Goal: Navigation & Orientation: Find specific page/section

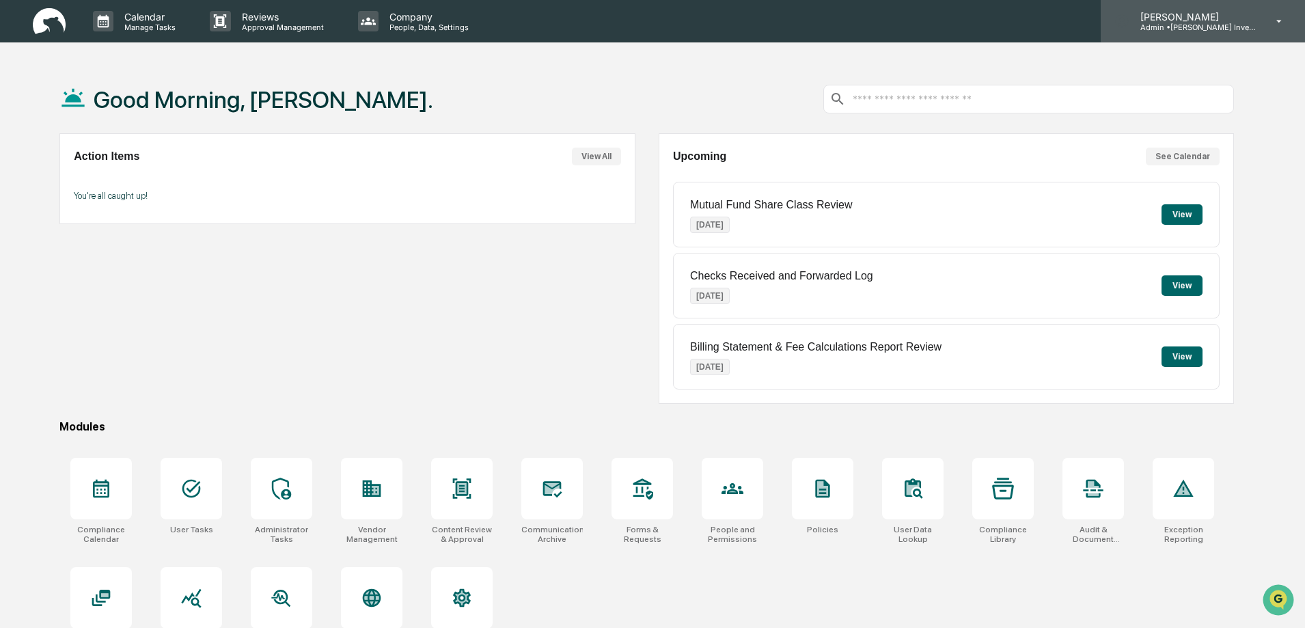
click at [1203, 27] on p "Admin • [PERSON_NAME] Investments, LLC" at bounding box center [1193, 28] width 127 height 10
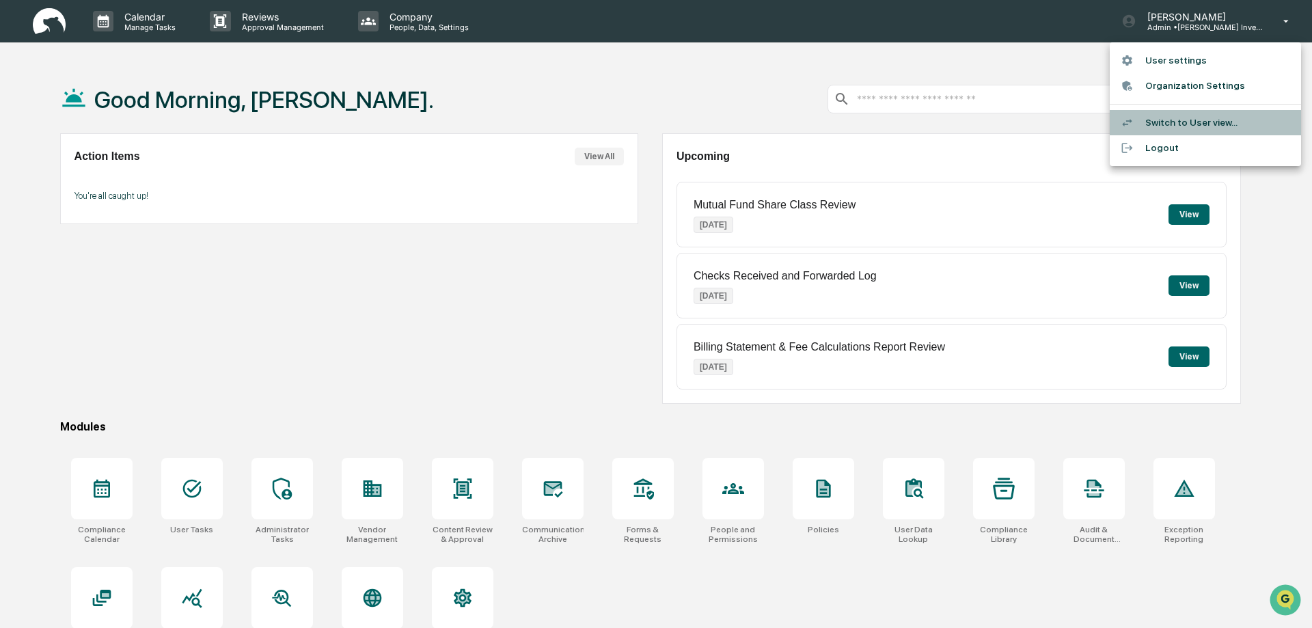
click at [1154, 122] on li "Switch to User view..." at bounding box center [1205, 122] width 191 height 25
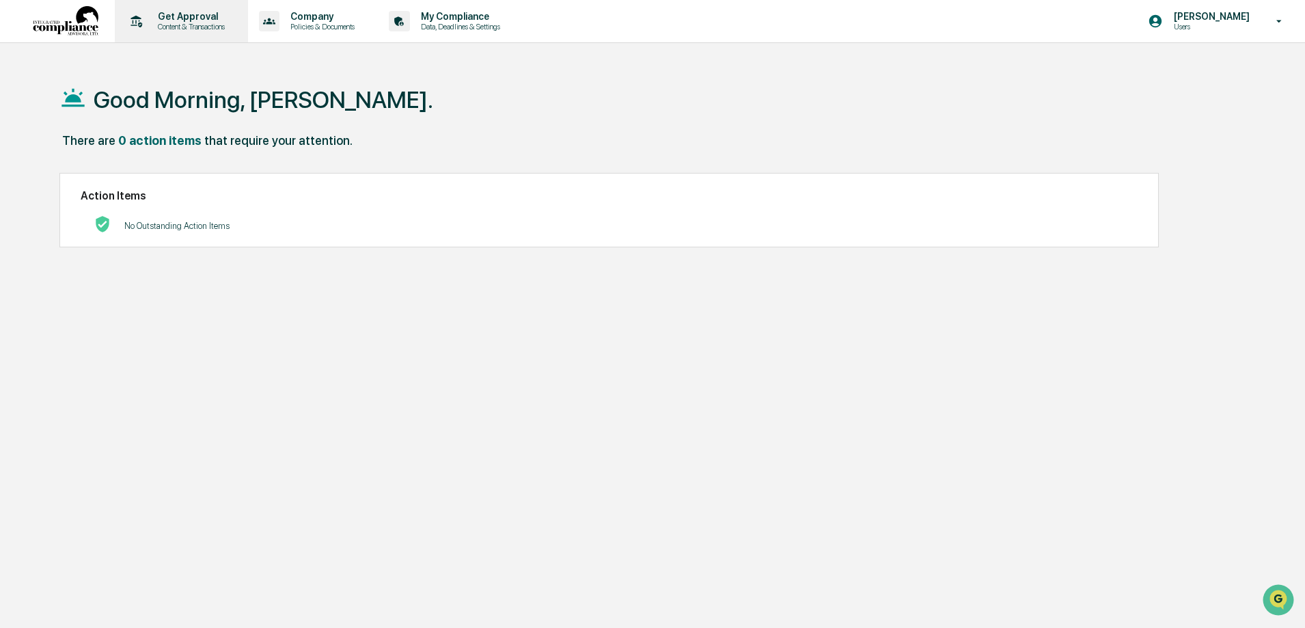
click at [193, 27] on p "Content & Transactions" at bounding box center [189, 27] width 85 height 10
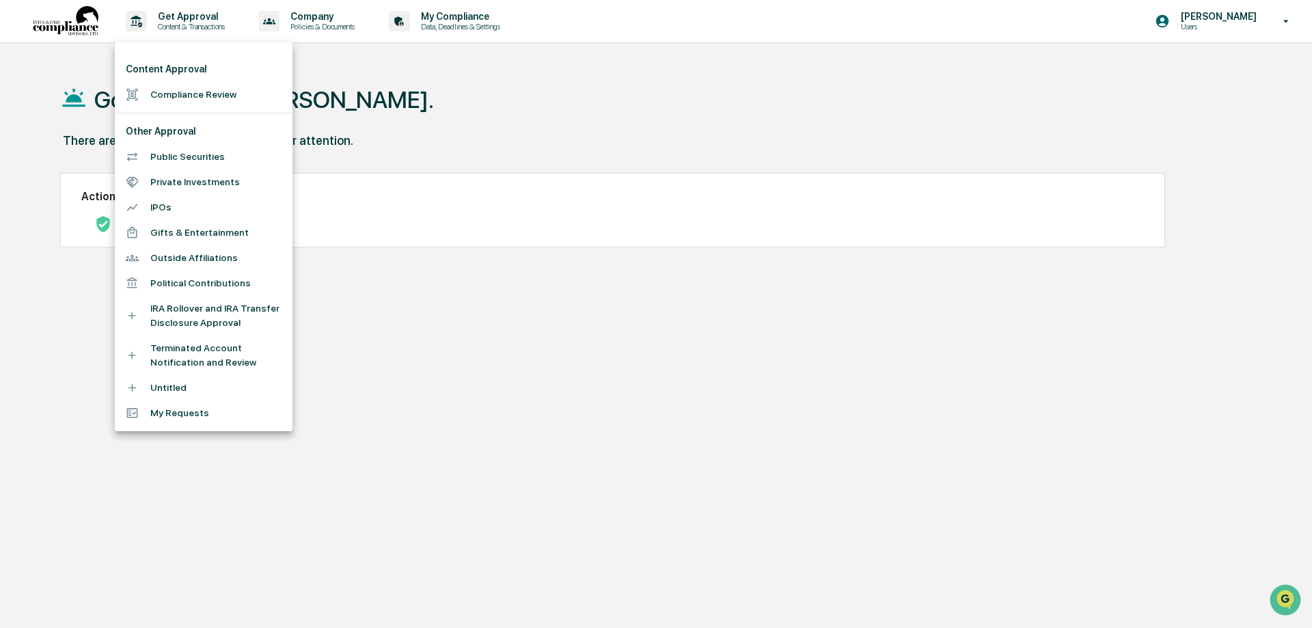
click at [197, 92] on li "Compliance Review" at bounding box center [204, 94] width 178 height 25
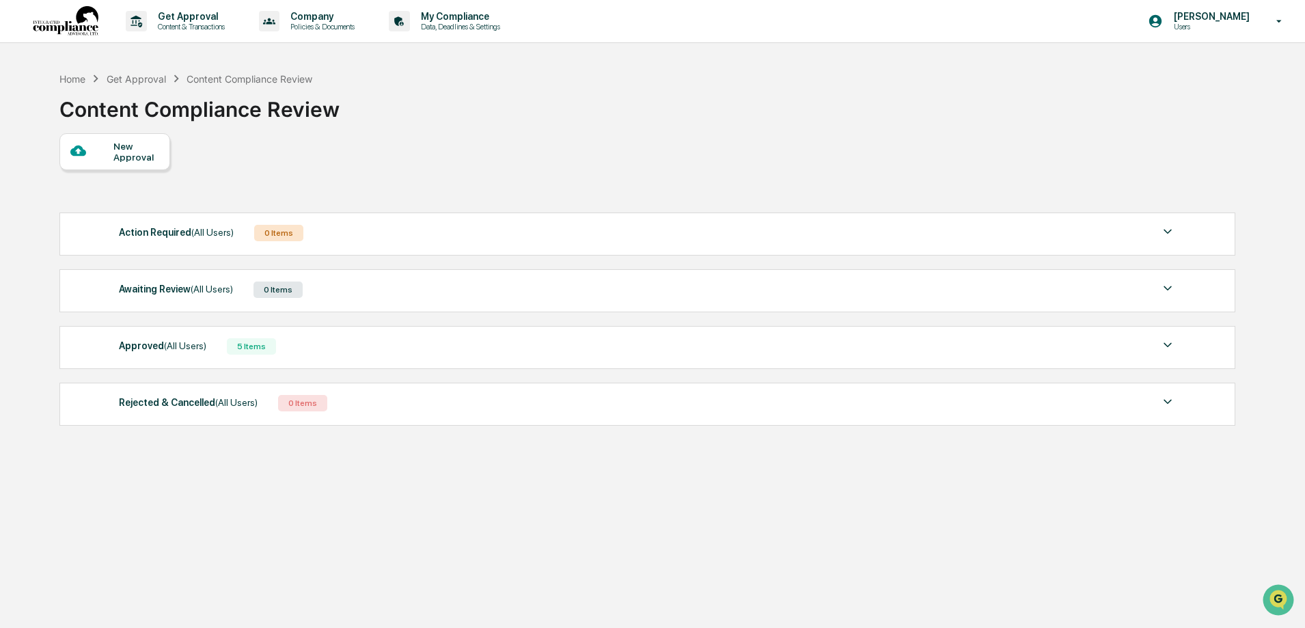
click at [185, 344] on span "(All Users)" at bounding box center [185, 345] width 42 height 11
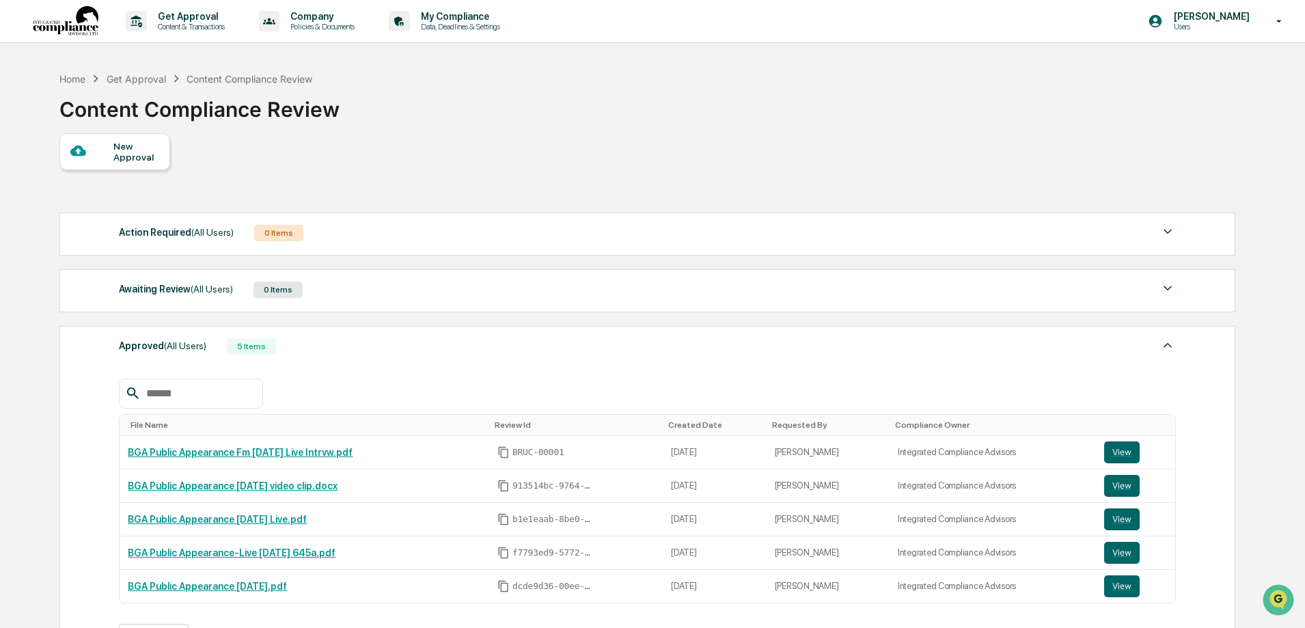
click at [146, 77] on div "Get Approval" at bounding box center [136, 79] width 59 height 12
click at [182, 21] on p "Get Approval" at bounding box center [189, 16] width 85 height 11
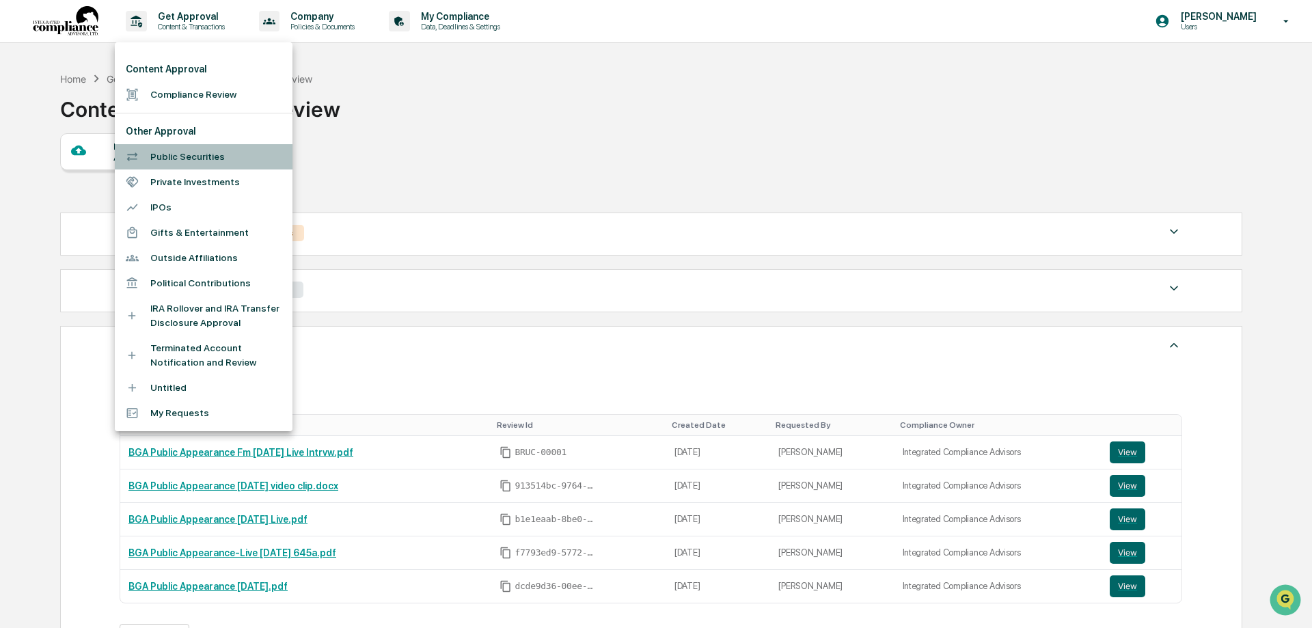
click at [175, 159] on li "Public Securities" at bounding box center [204, 156] width 178 height 25
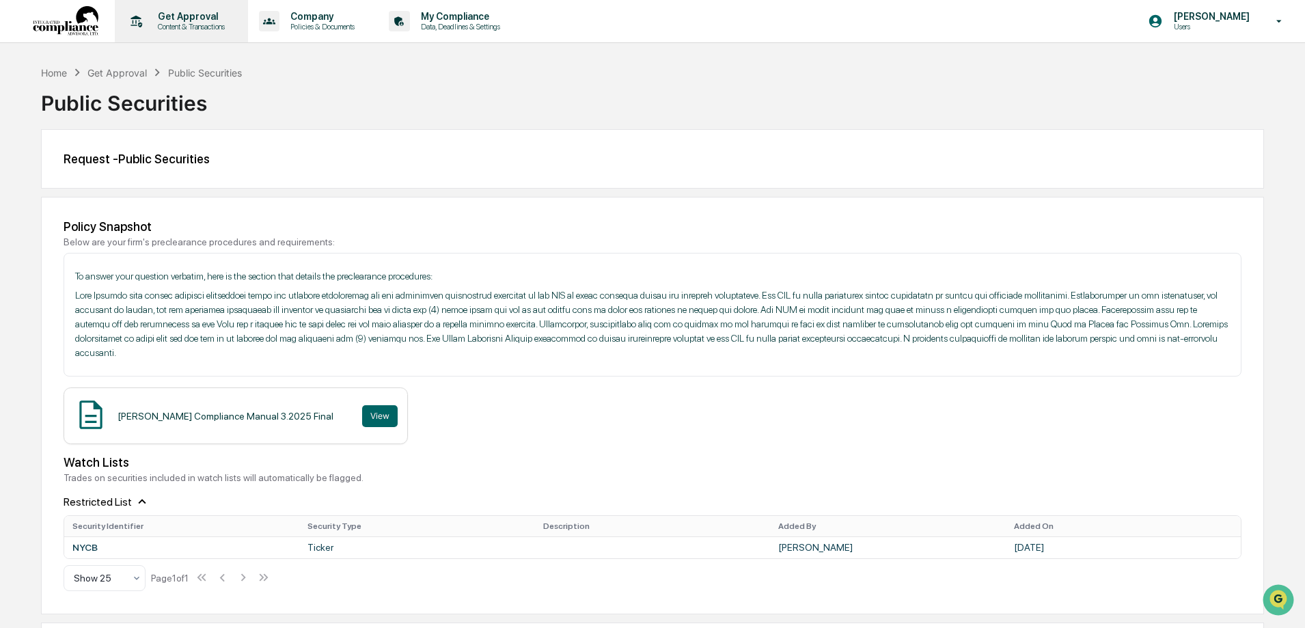
click at [192, 21] on p "Get Approval" at bounding box center [189, 16] width 85 height 11
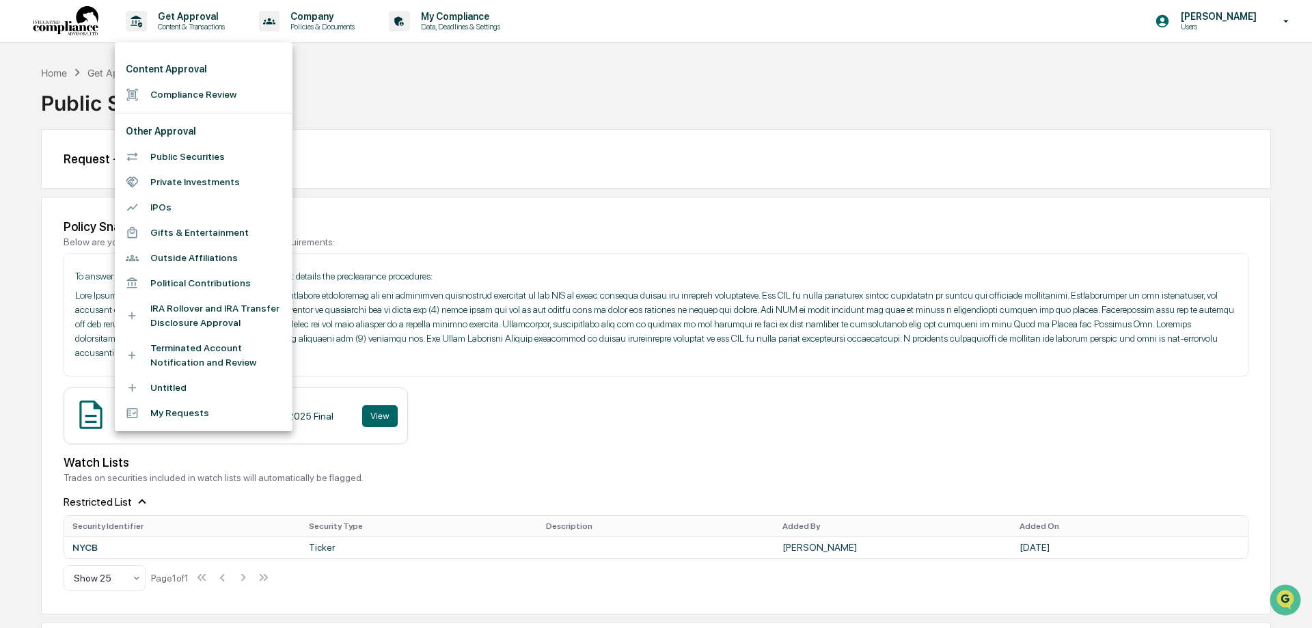
click at [193, 417] on li "My Requests" at bounding box center [204, 413] width 178 height 25
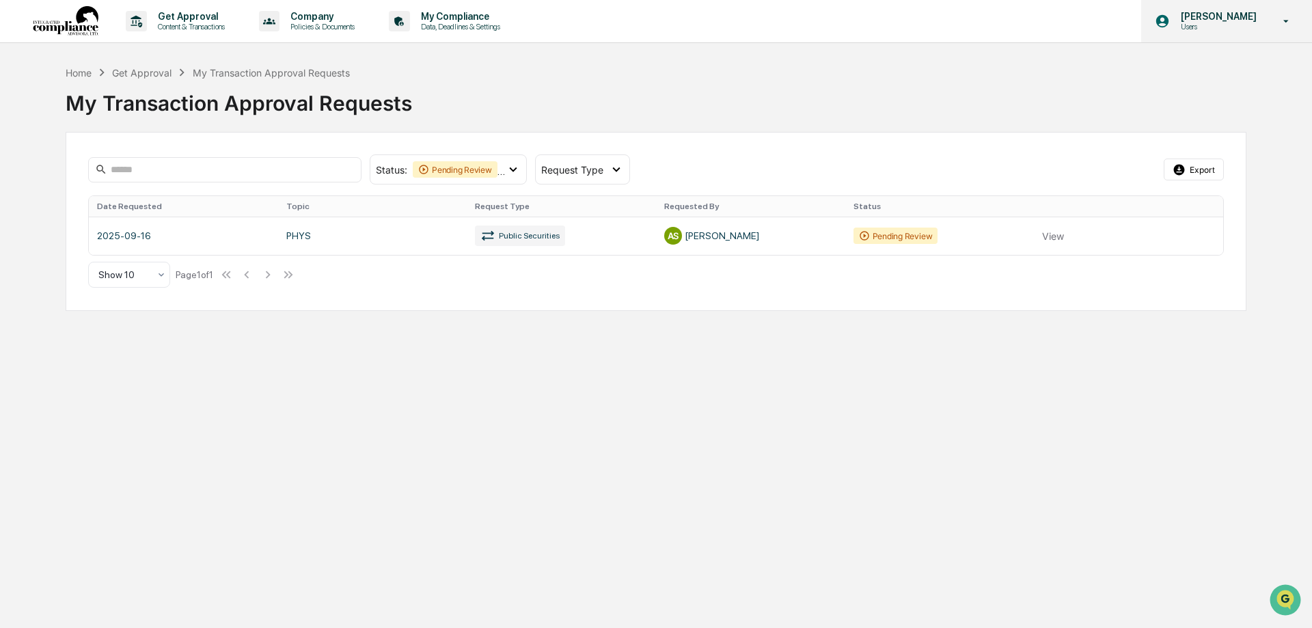
click at [1210, 25] on p "Users" at bounding box center [1217, 27] width 94 height 10
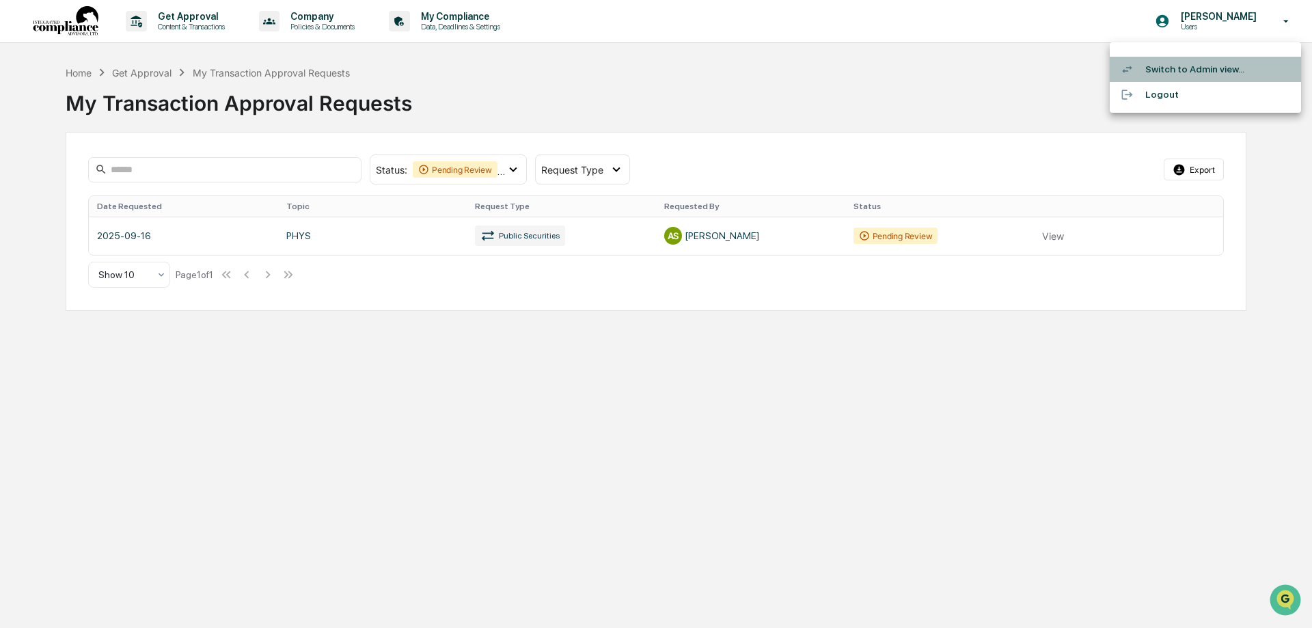
click at [1166, 68] on li "Switch to Admin view..." at bounding box center [1205, 69] width 191 height 25
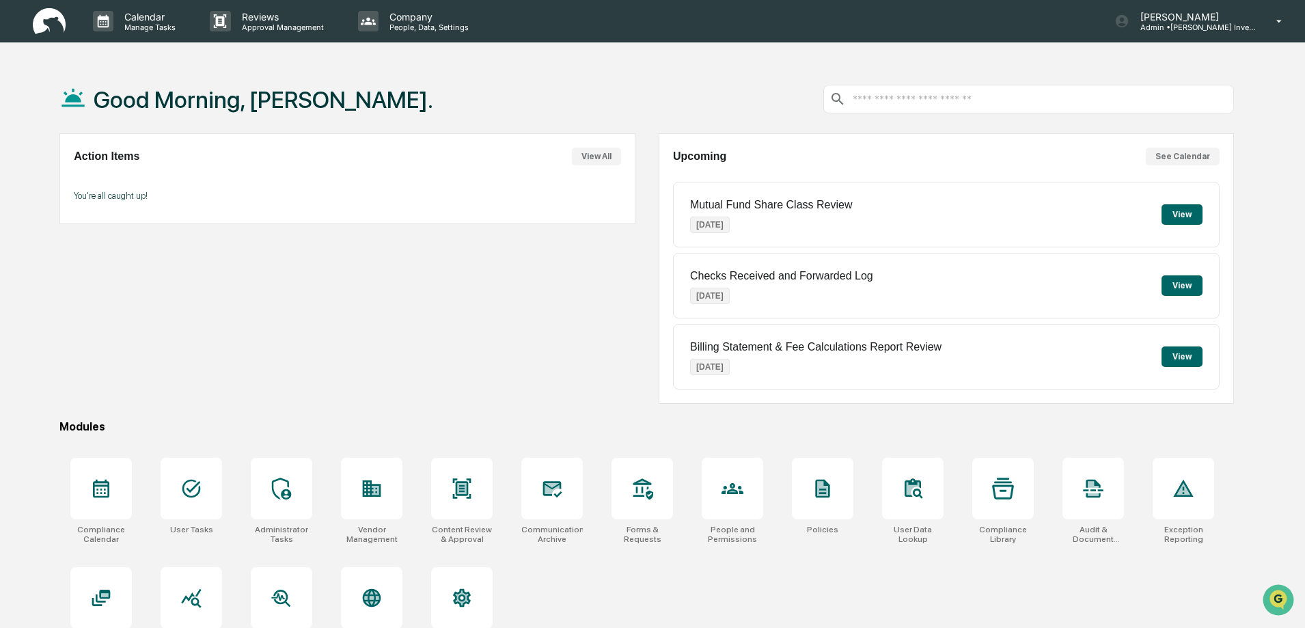
scroll to position [65, 0]
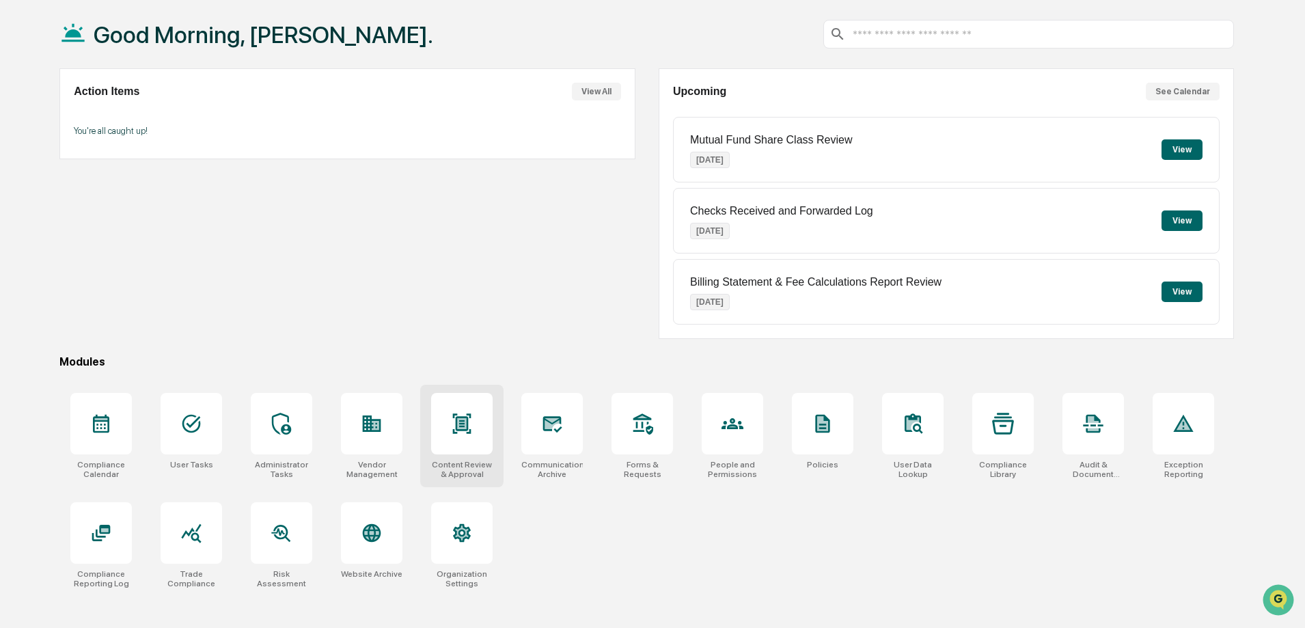
click at [470, 434] on icon at bounding box center [462, 424] width 22 height 22
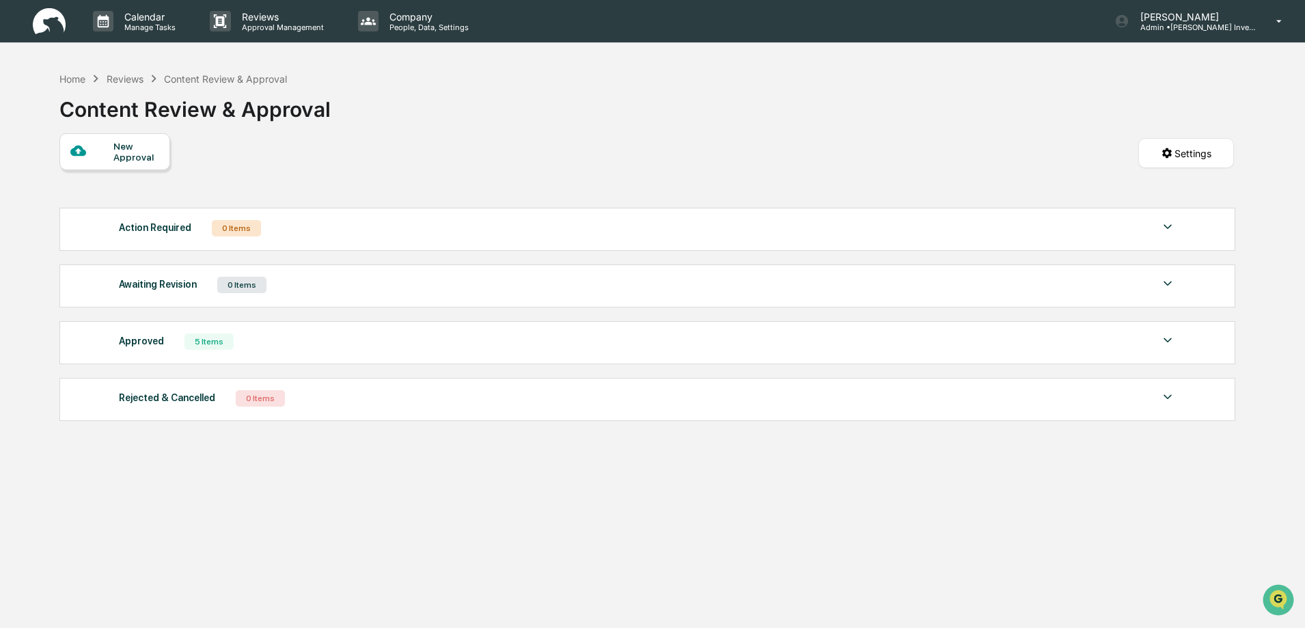
click at [208, 342] on div "5 Items" at bounding box center [209, 342] width 49 height 16
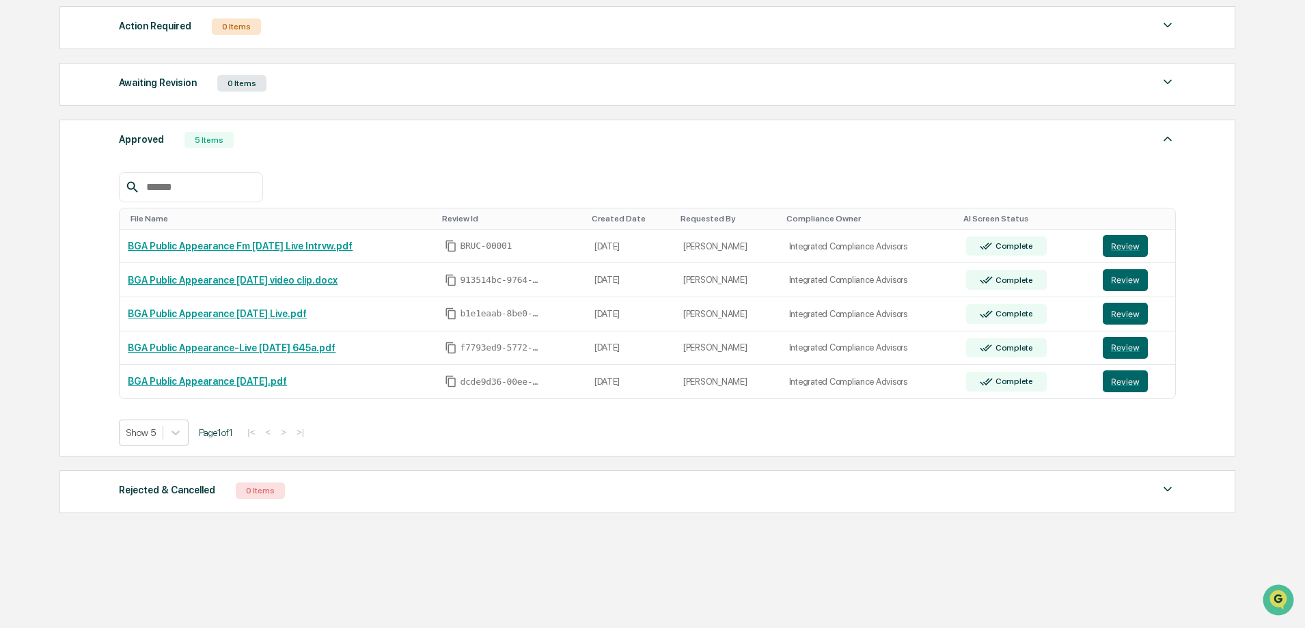
scroll to position [211, 0]
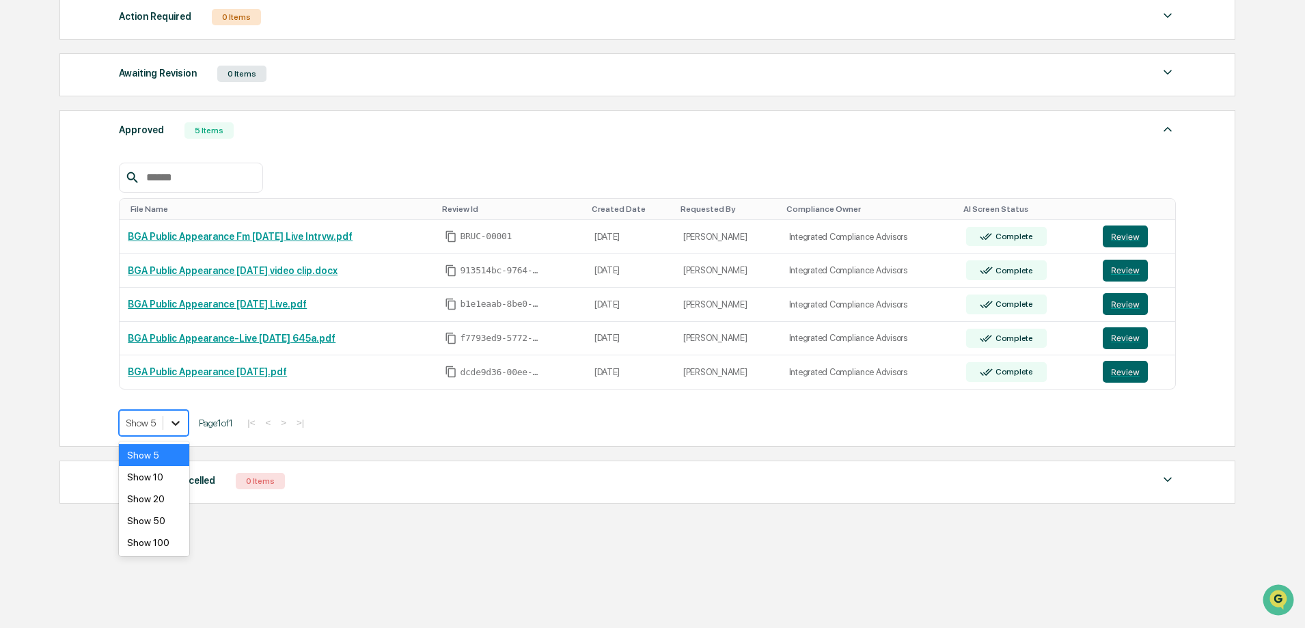
click at [182, 420] on icon at bounding box center [176, 423] width 14 height 14
click at [161, 500] on div "Show 20" at bounding box center [154, 499] width 70 height 22
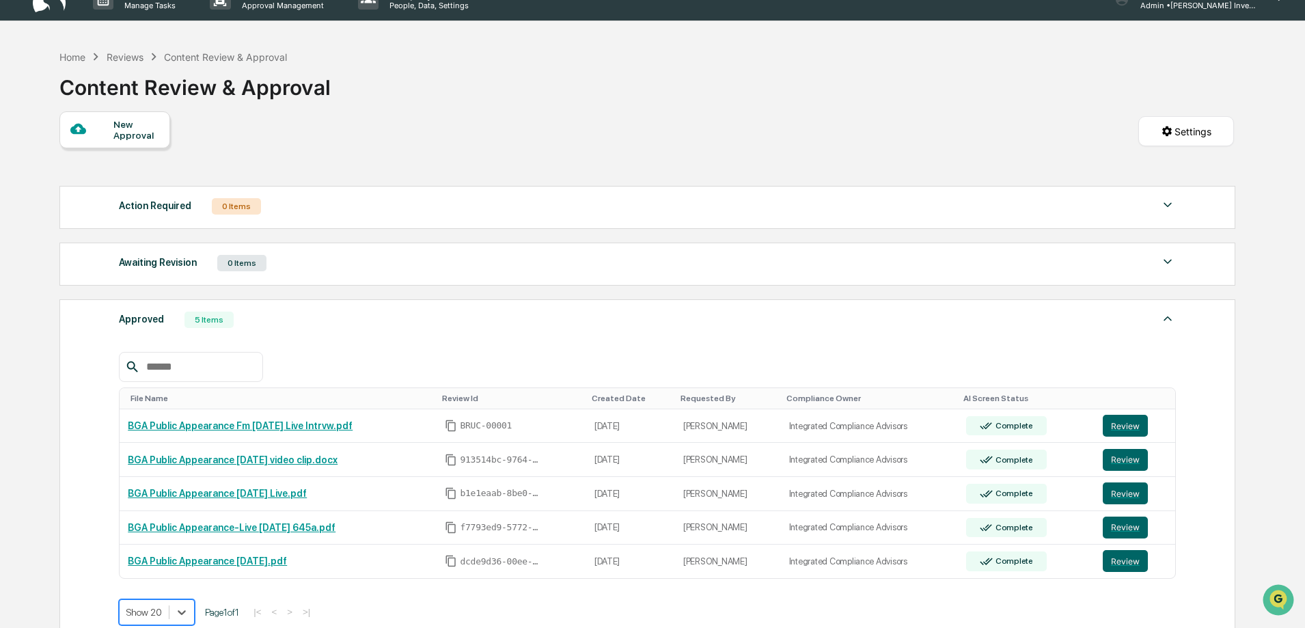
scroll to position [0, 0]
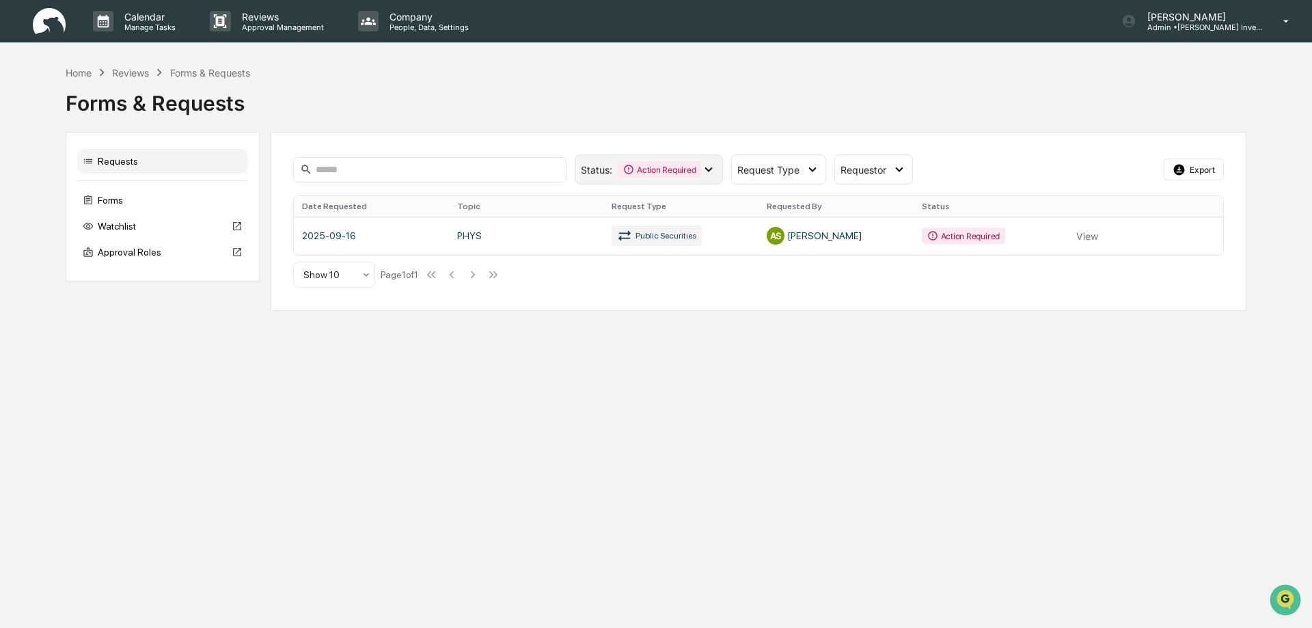
click at [707, 167] on icon at bounding box center [708, 169] width 15 height 15
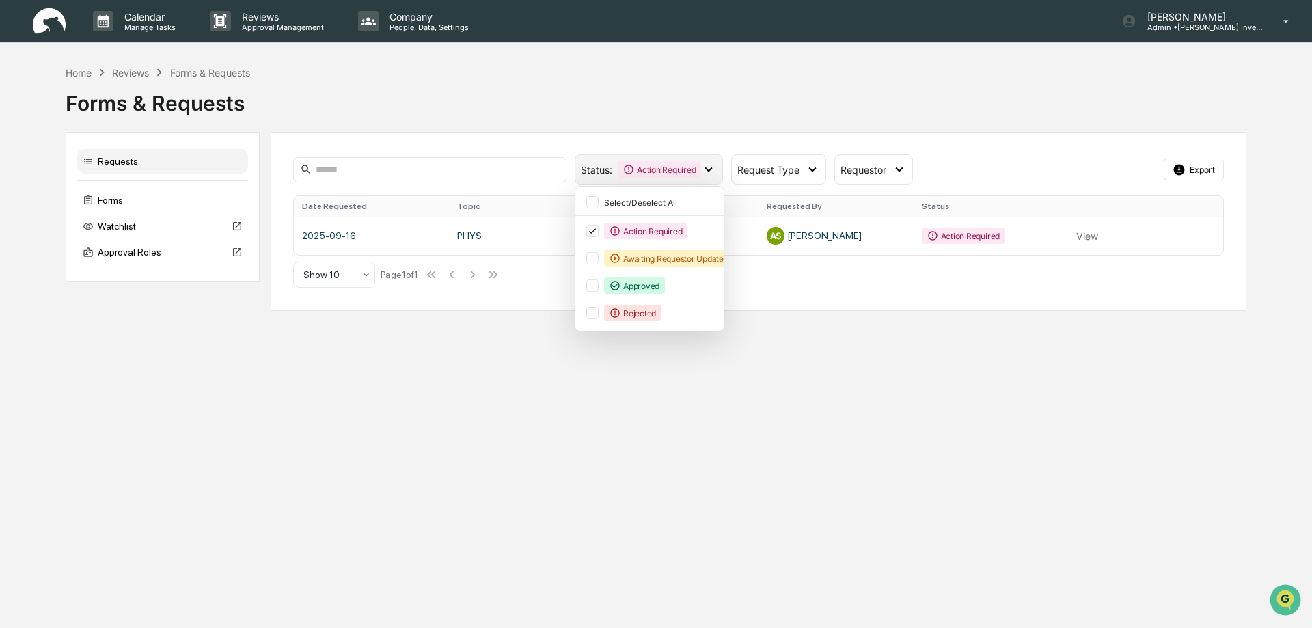
click at [707, 167] on icon at bounding box center [708, 169] width 15 height 15
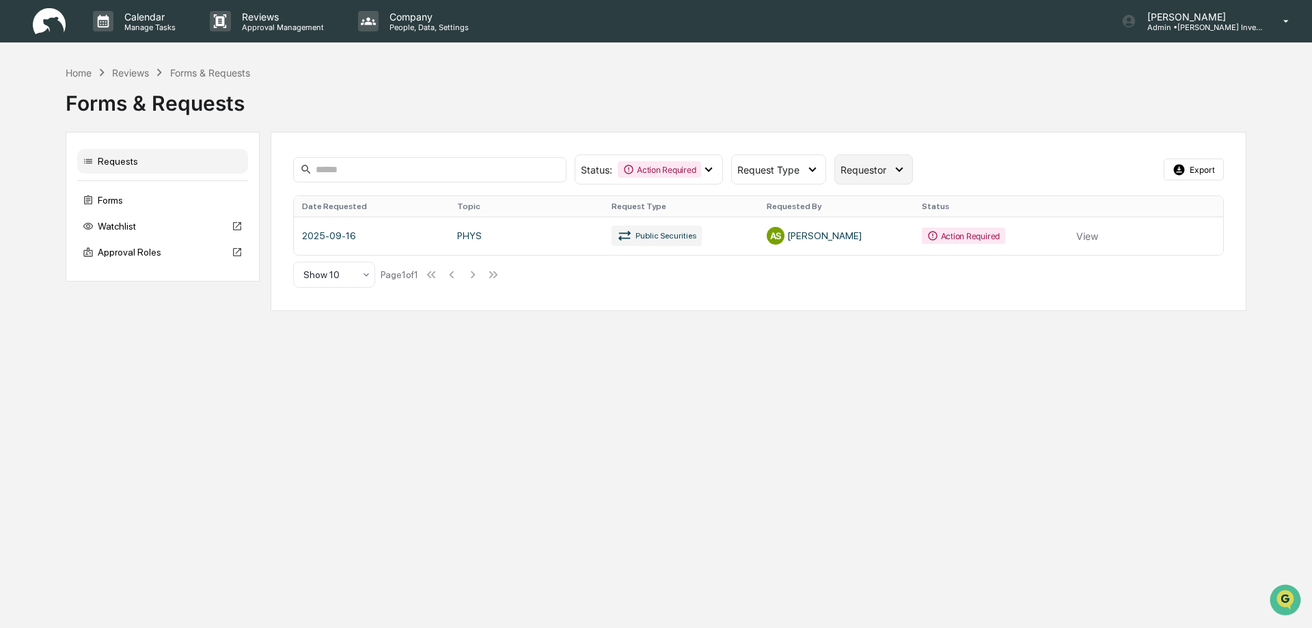
click at [903, 167] on icon at bounding box center [899, 169] width 15 height 15
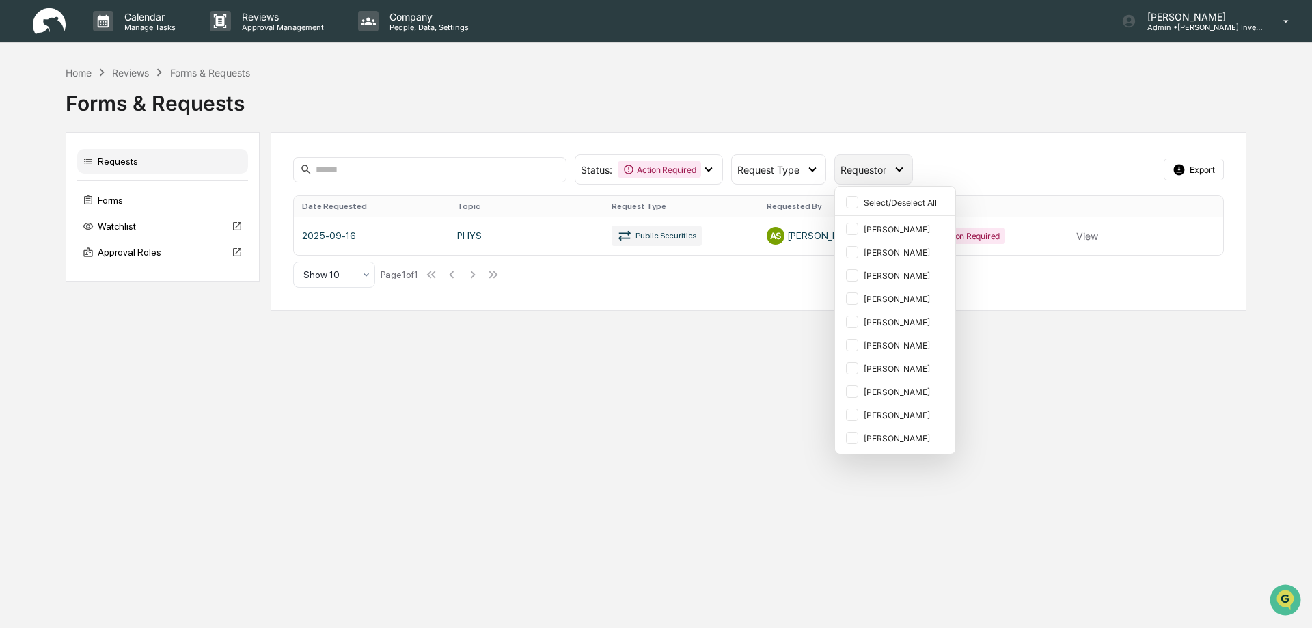
click at [903, 167] on icon at bounding box center [899, 169] width 15 height 15
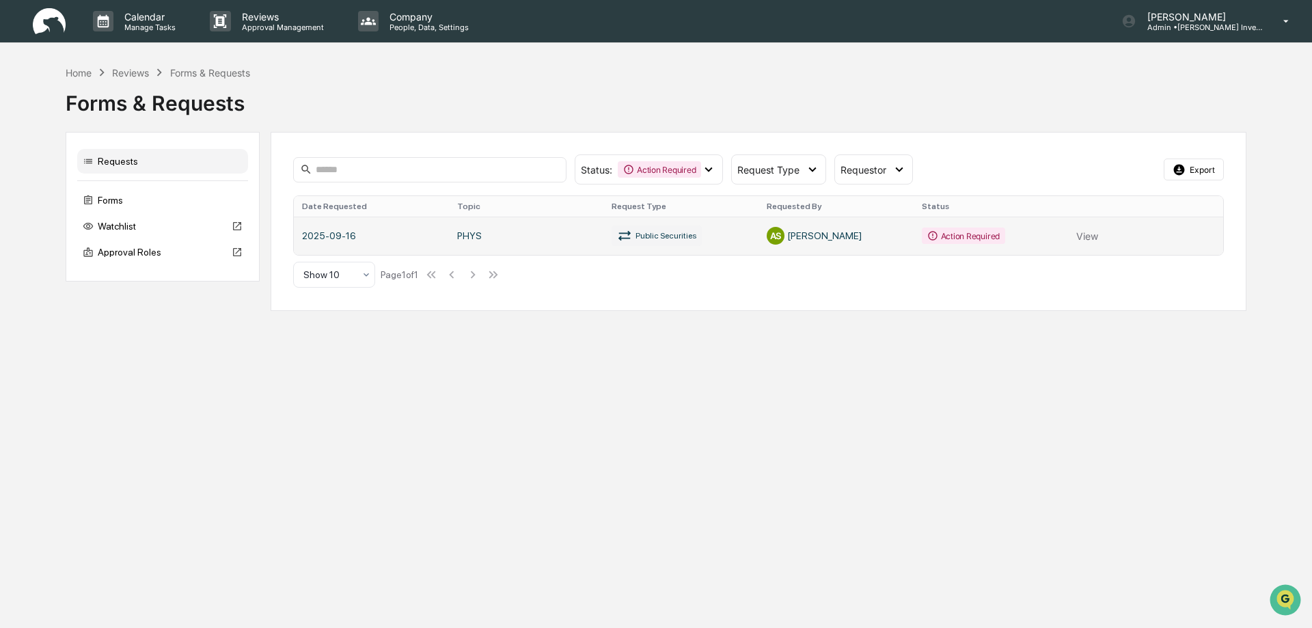
click at [1086, 236] on link at bounding box center [759, 236] width 930 height 38
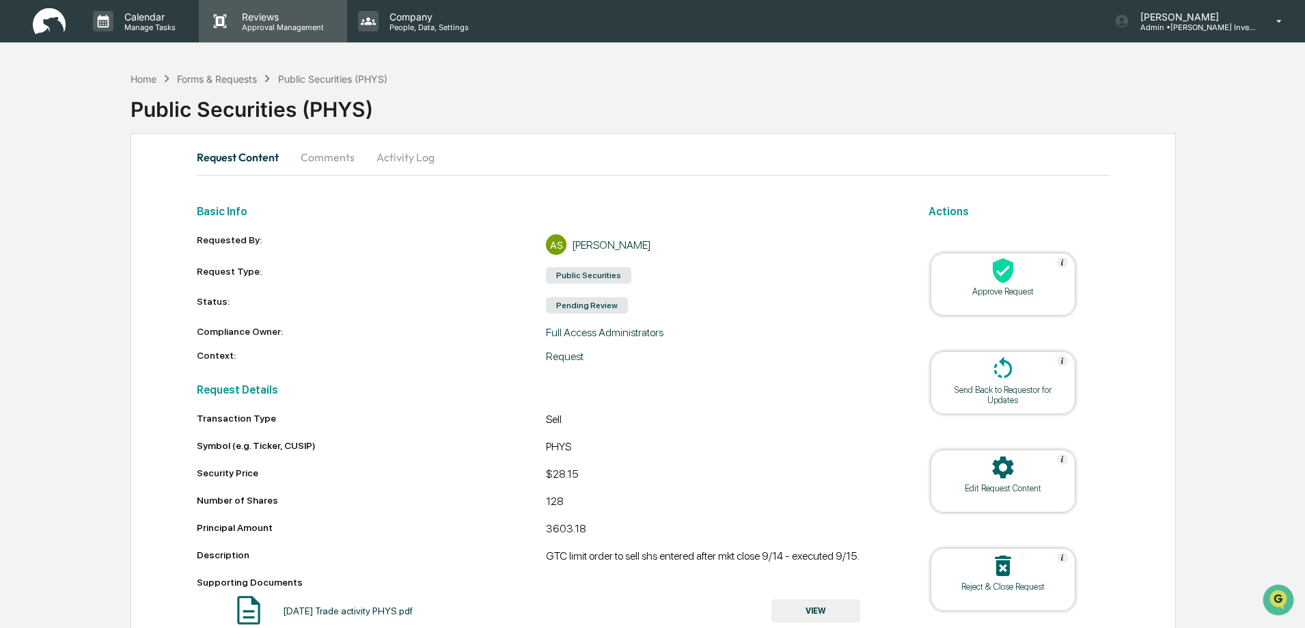
click at [261, 23] on p "Approval Management" at bounding box center [281, 28] width 100 height 10
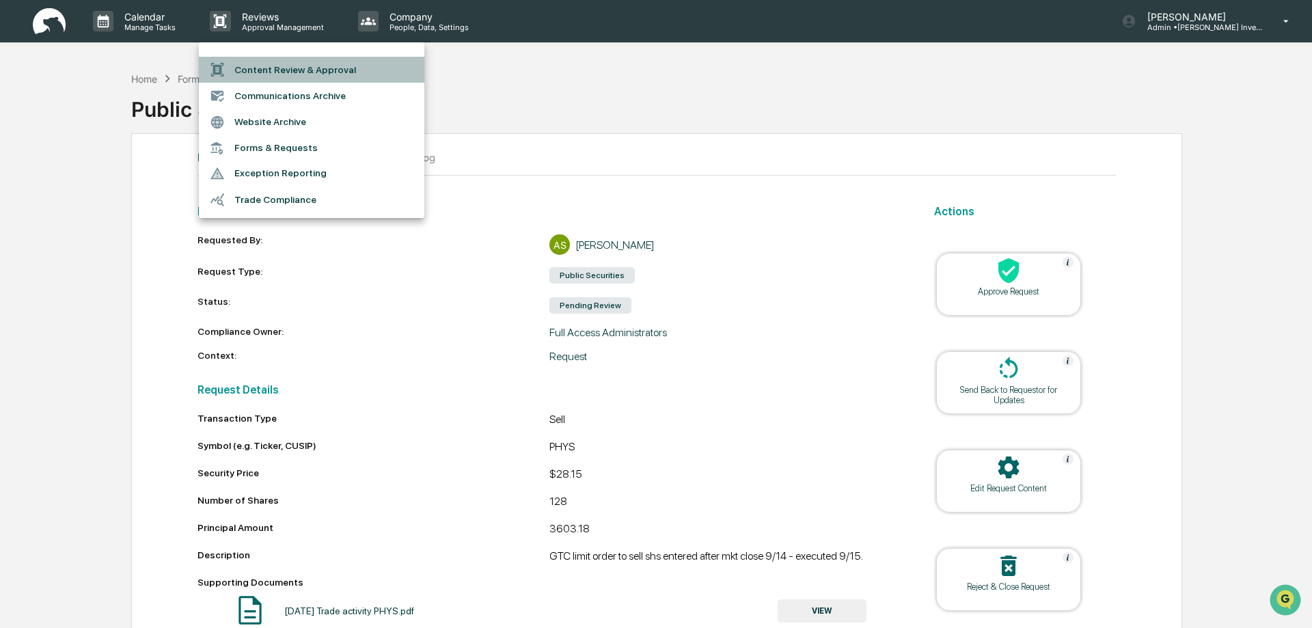
click at [252, 68] on li "Content Review & Approval" at bounding box center [312, 70] width 226 height 26
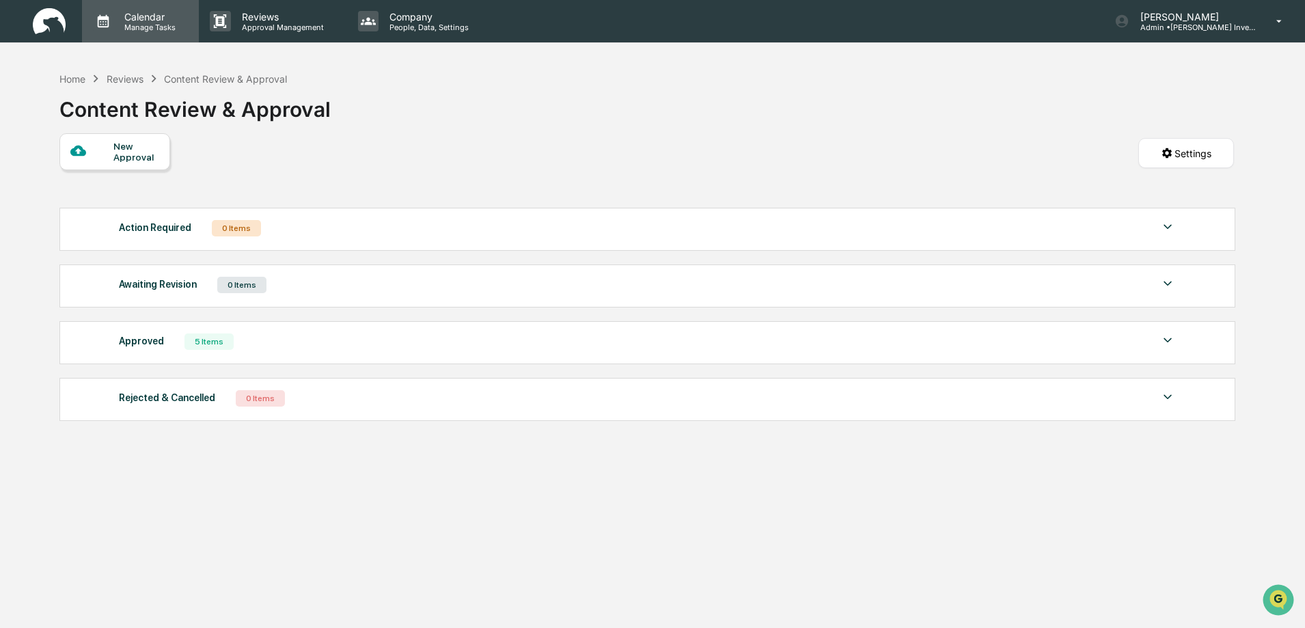
click at [158, 24] on p "Manage Tasks" at bounding box center [147, 28] width 69 height 10
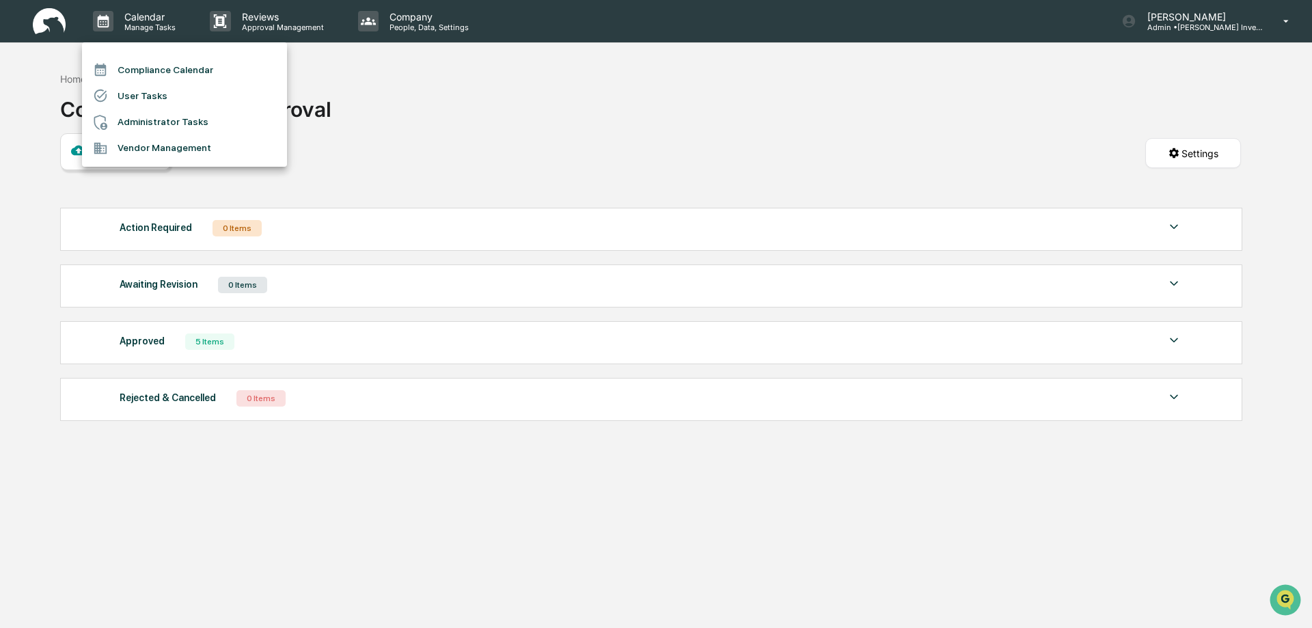
click at [132, 93] on li "User Tasks" at bounding box center [184, 96] width 205 height 26
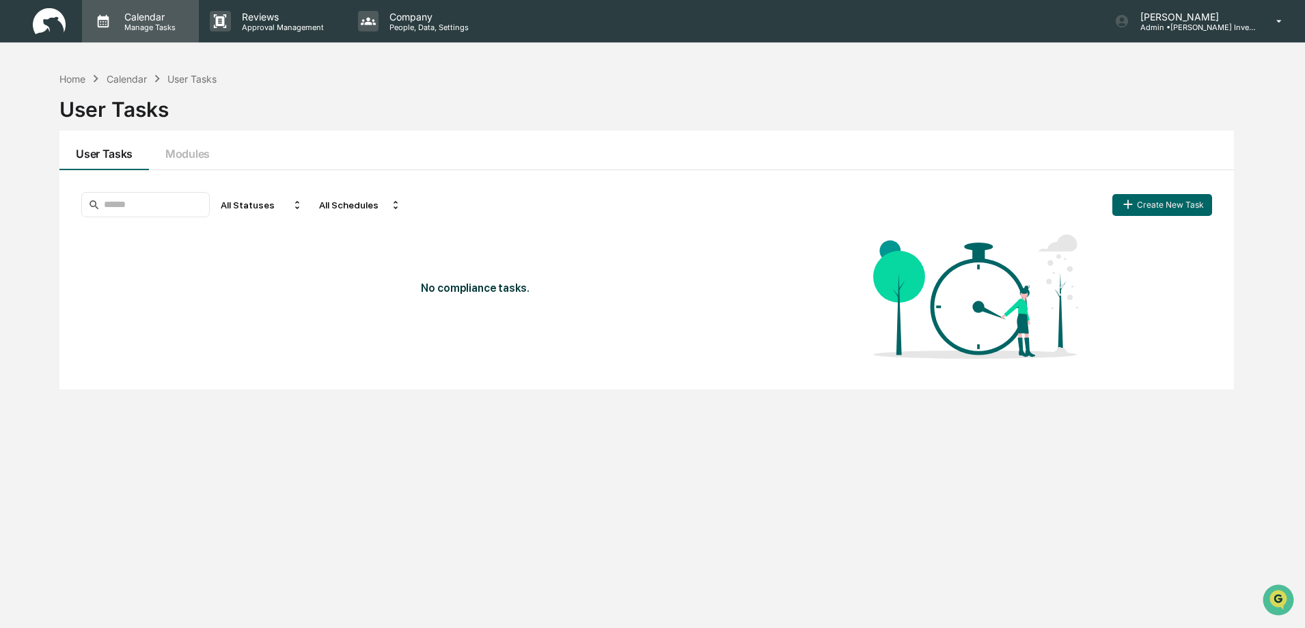
click at [142, 27] on p "Manage Tasks" at bounding box center [147, 28] width 69 height 10
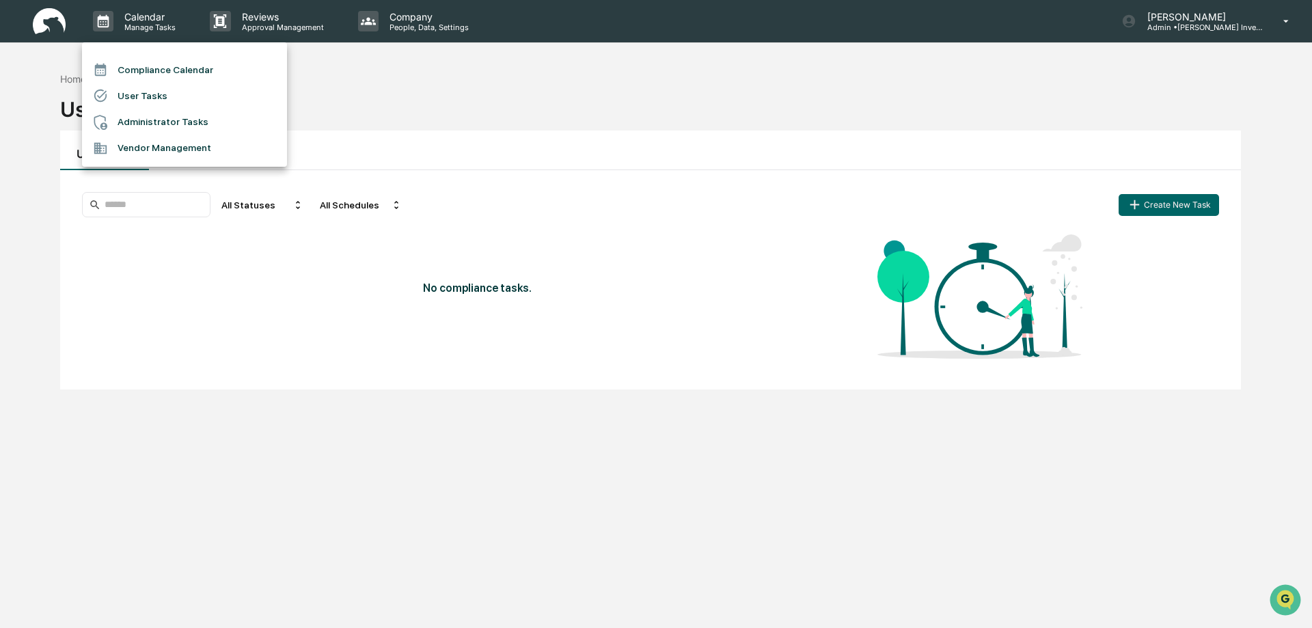
click at [123, 126] on li "Administrator Tasks" at bounding box center [184, 122] width 205 height 26
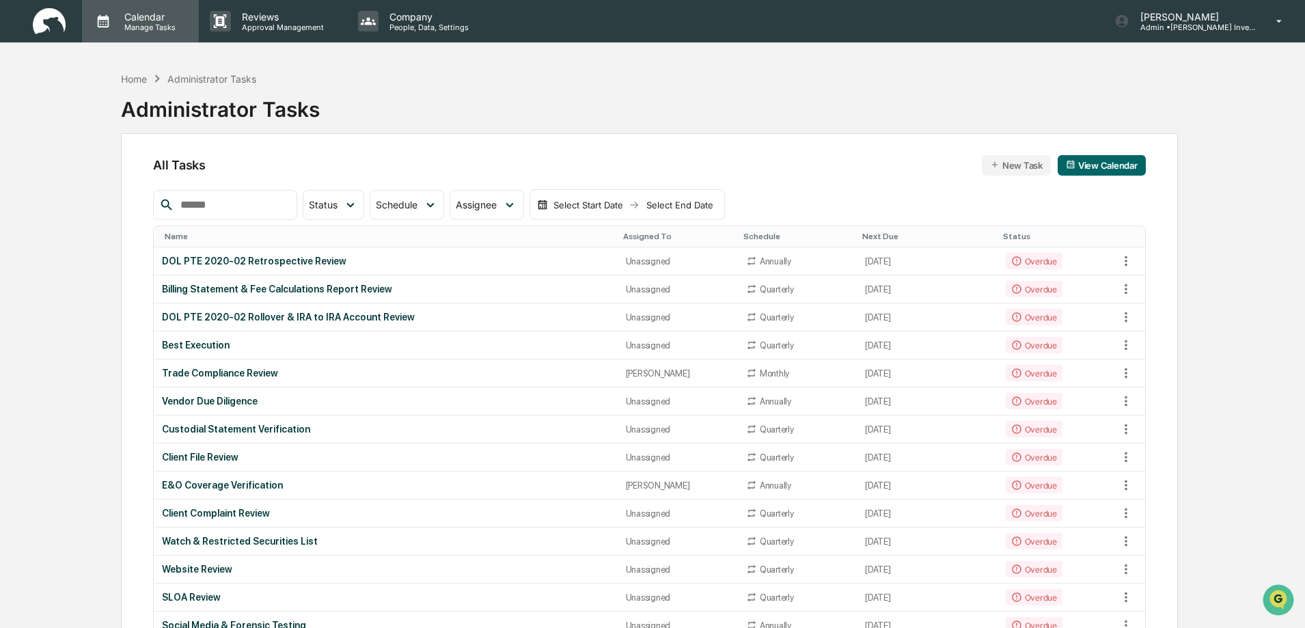
click at [146, 18] on p "Calendar" at bounding box center [147, 17] width 69 height 12
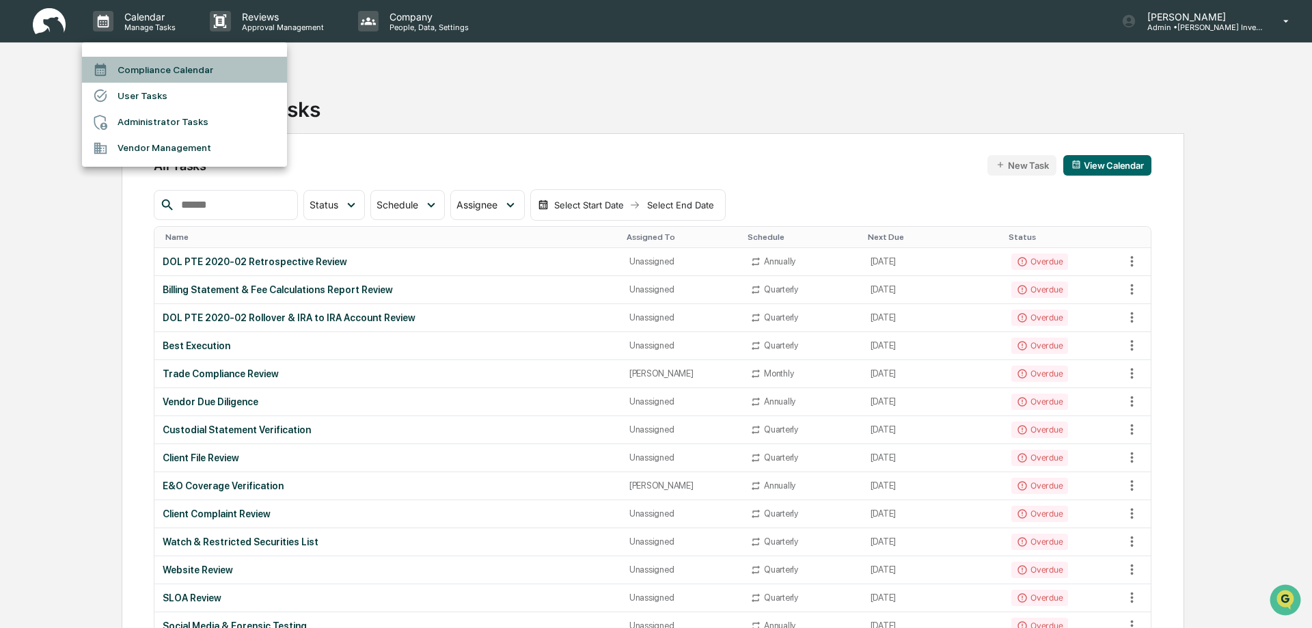
click at [140, 64] on li "Compliance Calendar" at bounding box center [184, 70] width 205 height 26
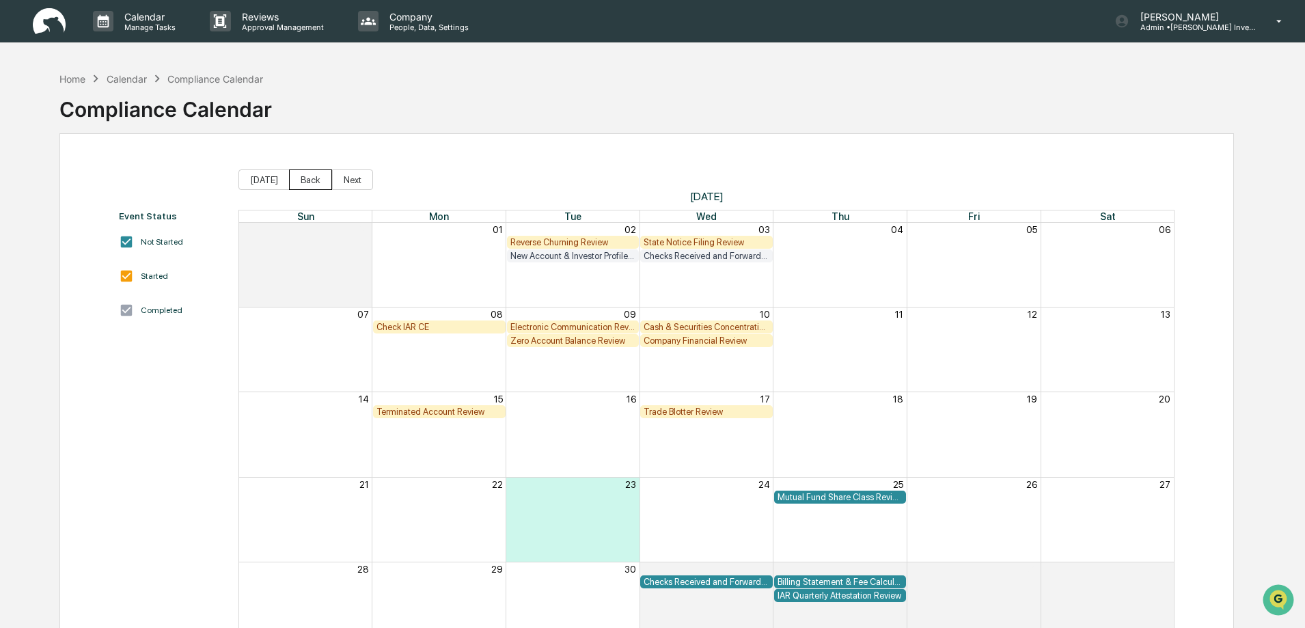
click at [308, 187] on button "Back" at bounding box center [310, 180] width 43 height 21
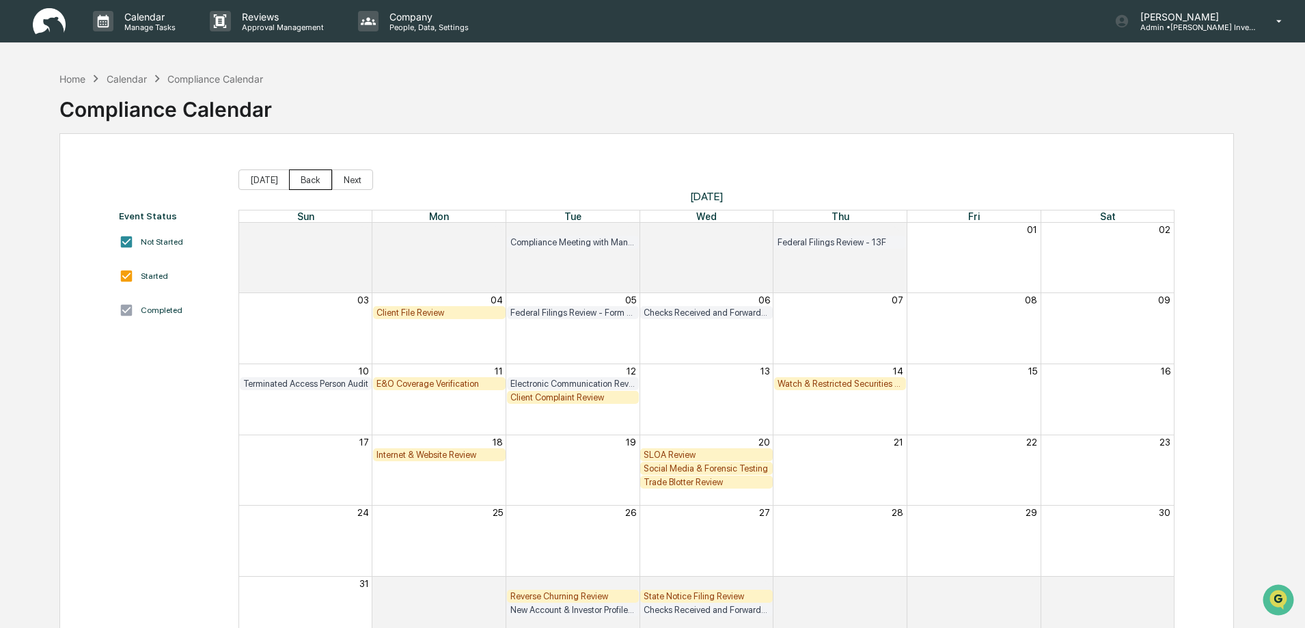
click at [308, 187] on button "Back" at bounding box center [310, 180] width 43 height 21
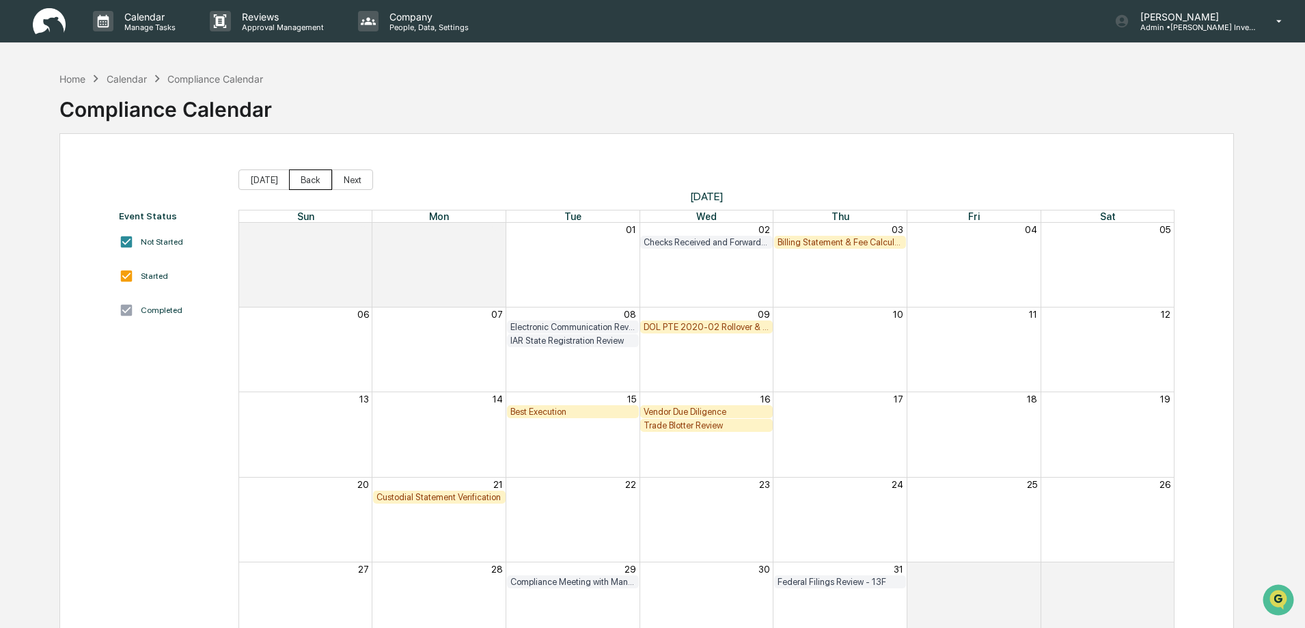
click at [308, 187] on button "Back" at bounding box center [310, 180] width 43 height 21
